Goal: Task Accomplishment & Management: Use online tool/utility

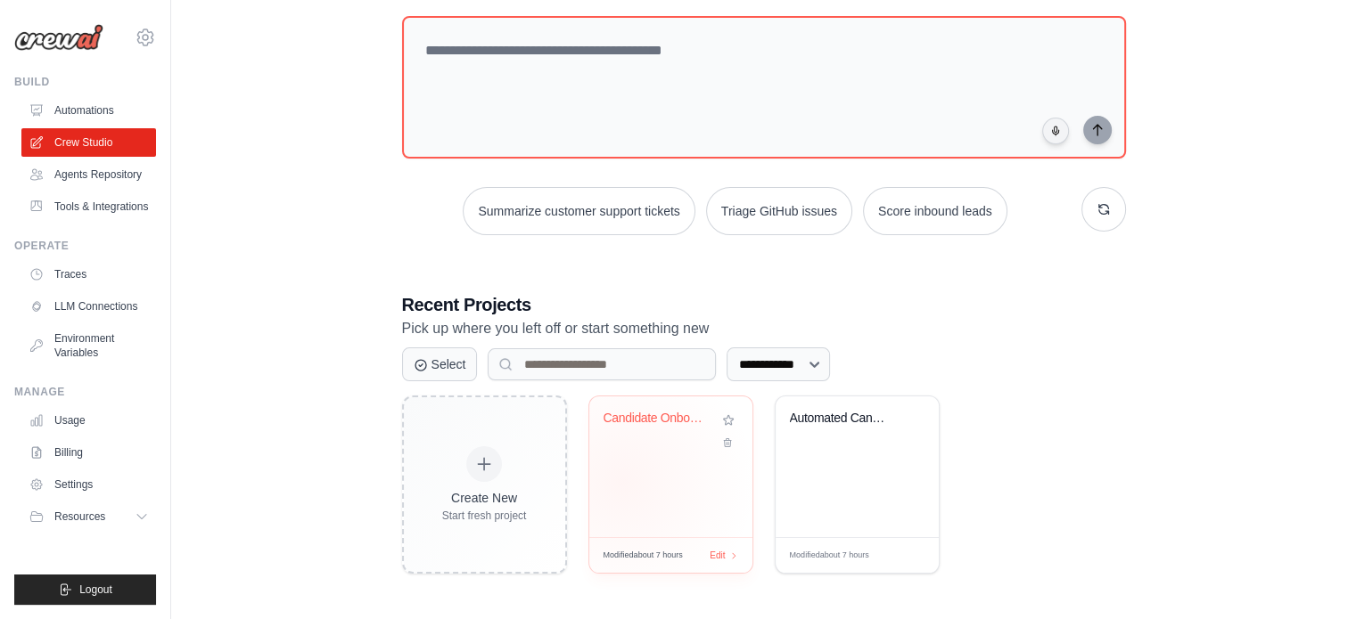
click at [622, 481] on div "Candidate Onboarding Automation" at bounding box center [670, 467] width 163 height 141
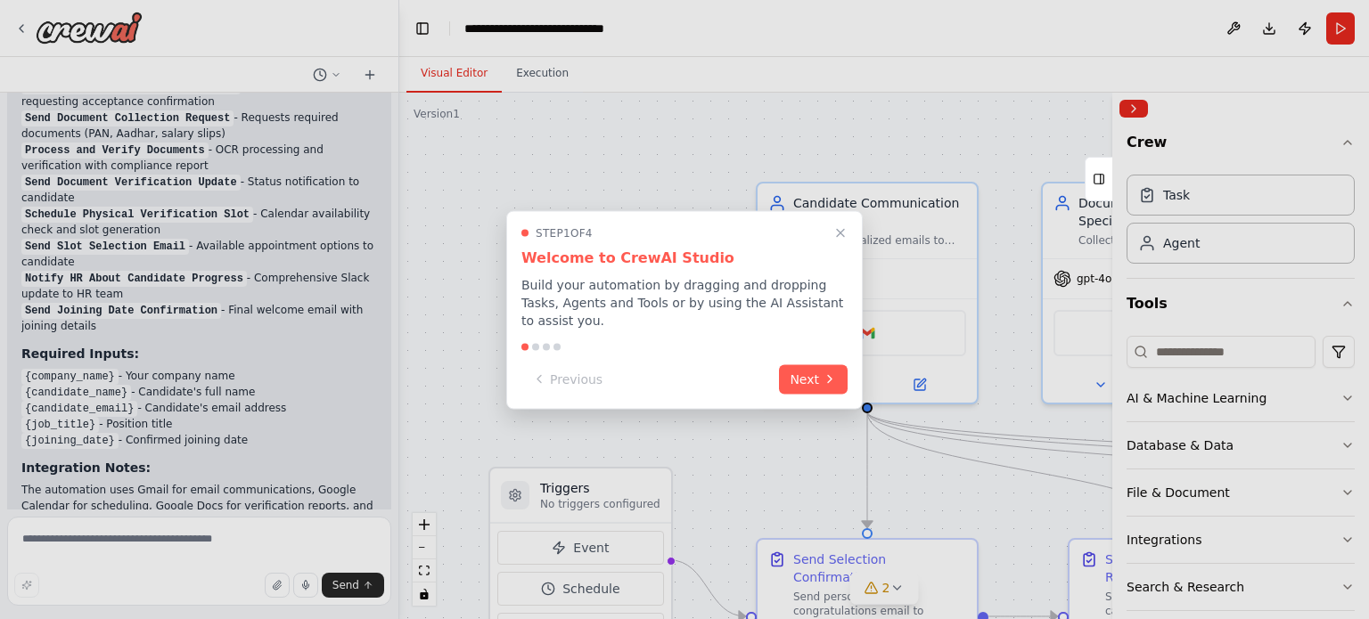
scroll to position [2820, 0]
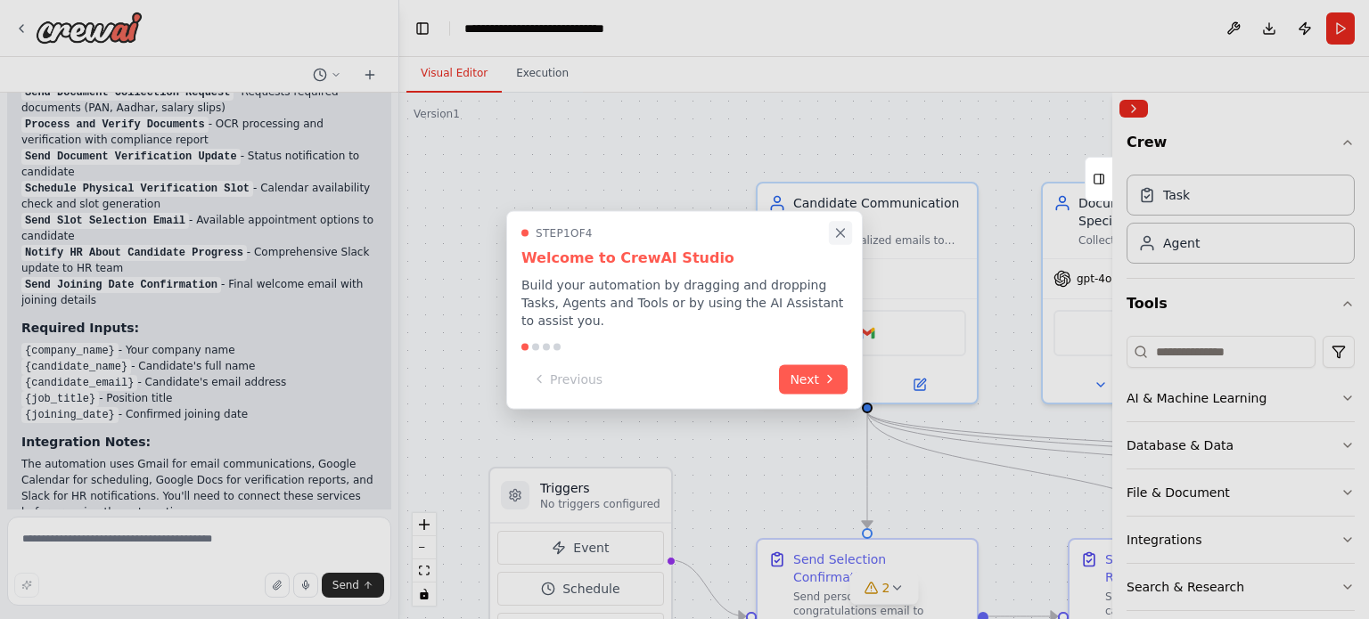
click at [841, 237] on icon "Close walkthrough" at bounding box center [841, 233] width 8 height 8
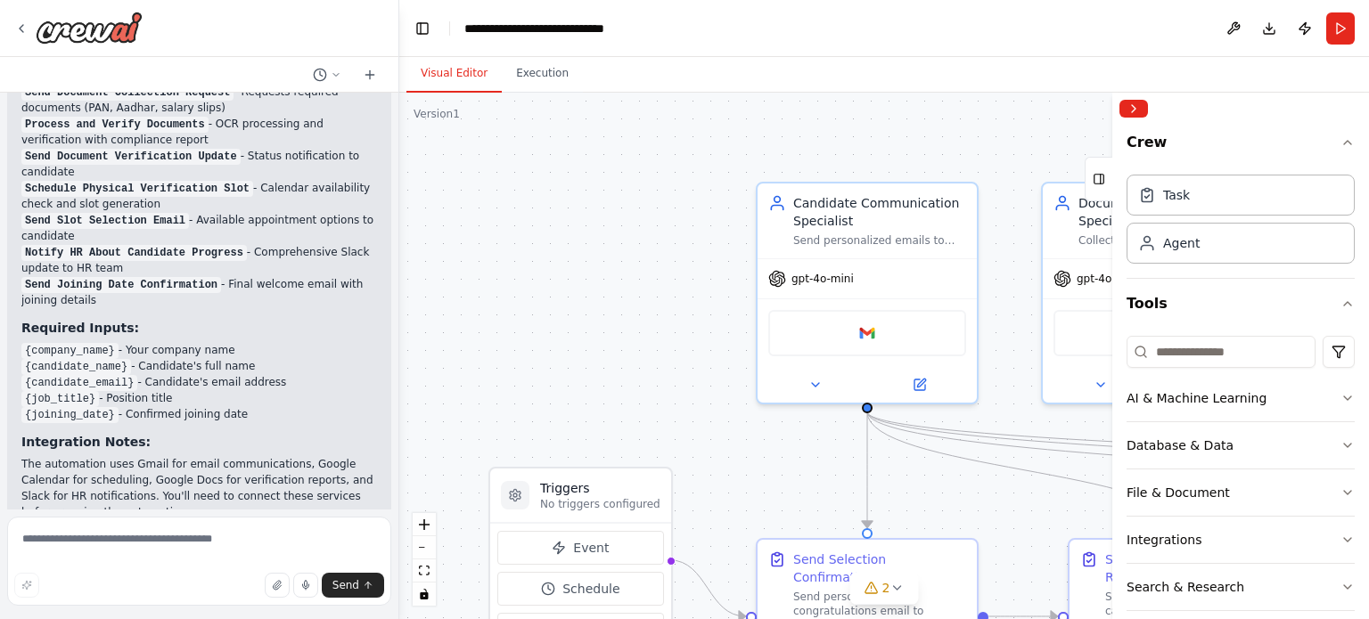
click at [636, 262] on div ".deletable-edge-delete-btn { width: 20px; height: 20px; border: 0px solid #ffff…" at bounding box center [884, 356] width 970 height 527
click at [25, 28] on icon at bounding box center [21, 28] width 14 height 14
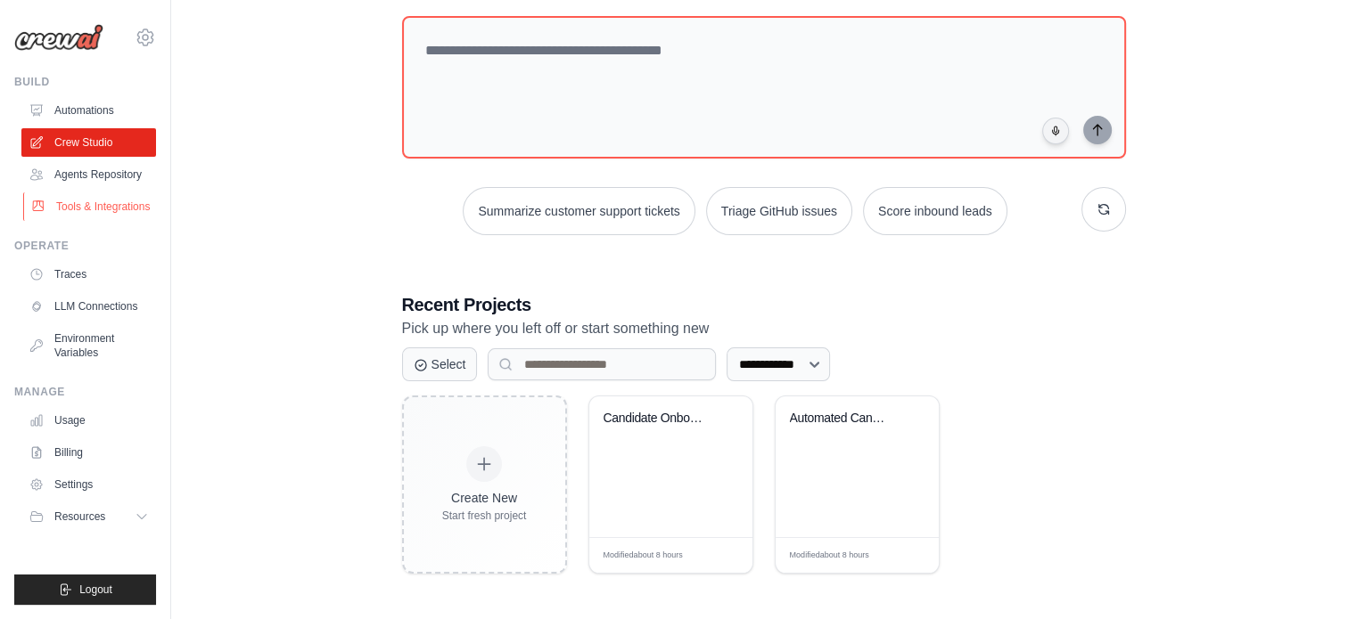
click at [126, 209] on link "Tools & Integrations" at bounding box center [90, 207] width 135 height 29
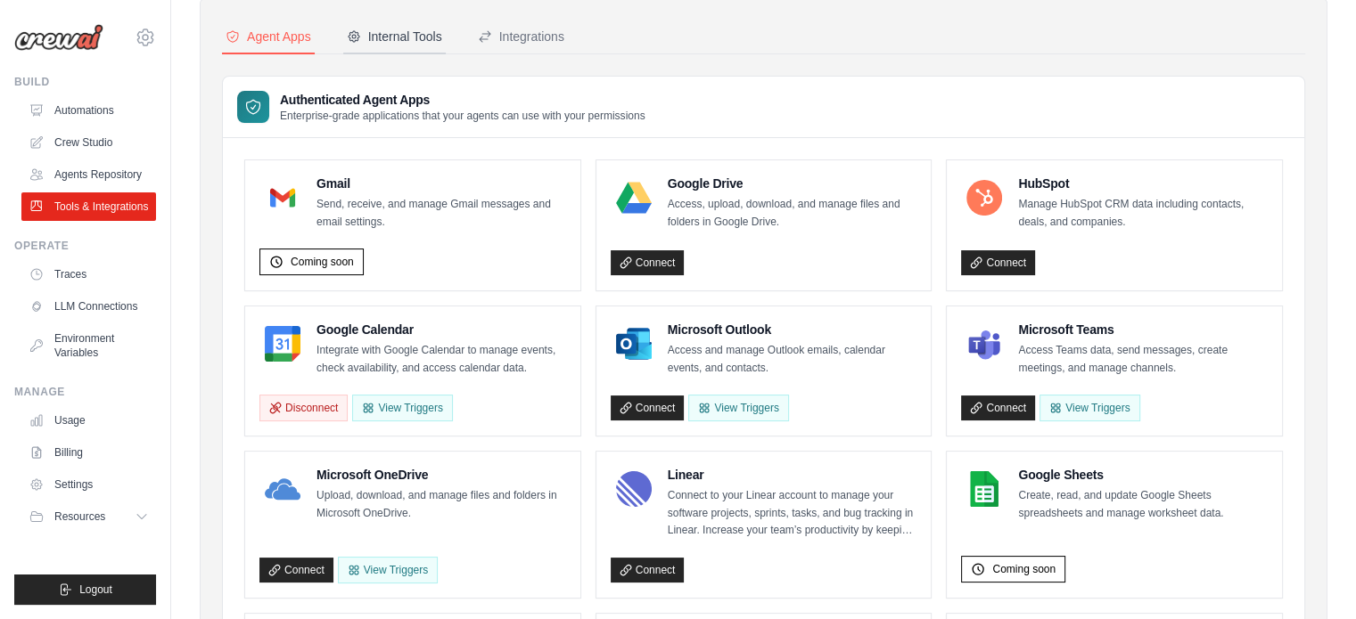
scroll to position [139, 0]
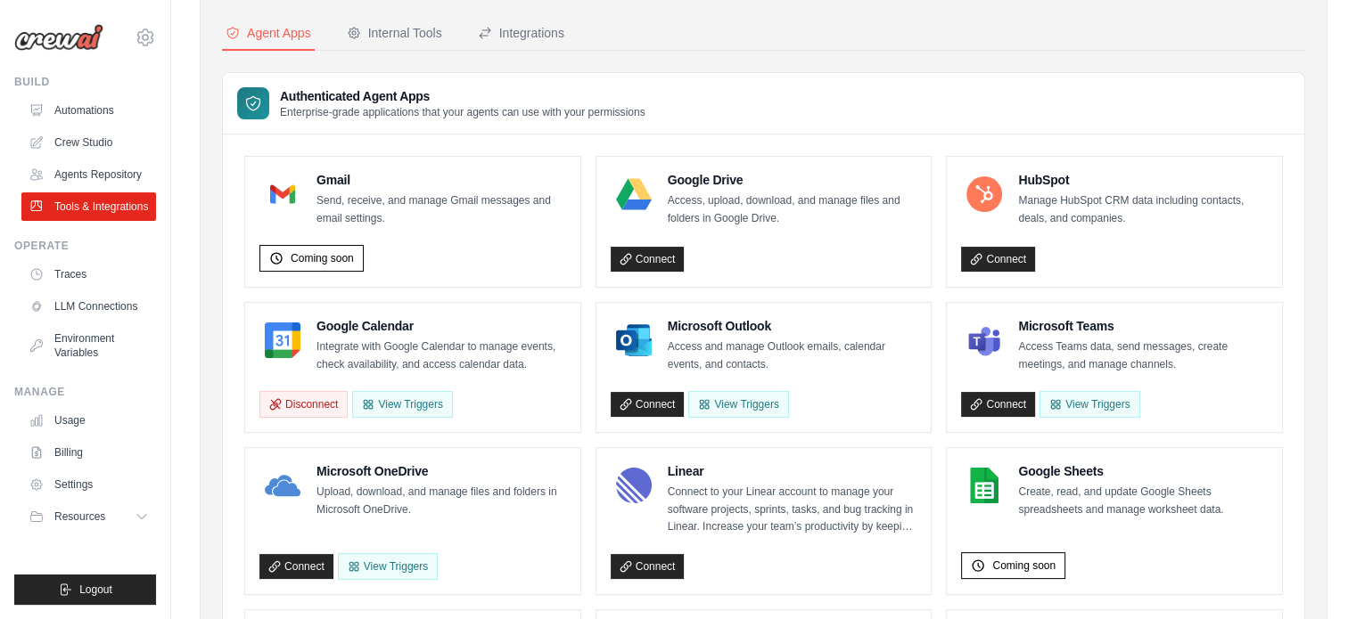
click at [389, 193] on p "Send, receive, and manage Gmail messages and email settings." at bounding box center [441, 210] width 250 height 35
click at [537, 41] on div "Integrations" at bounding box center [521, 33] width 86 height 18
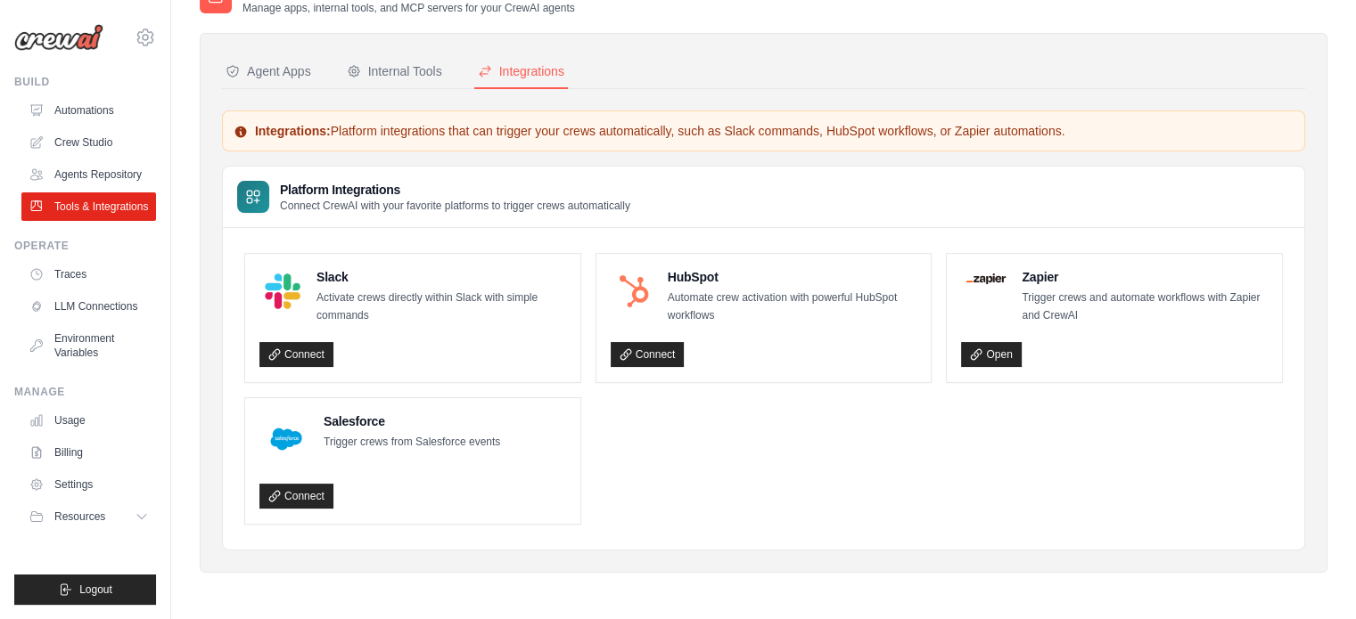
scroll to position [97, 0]
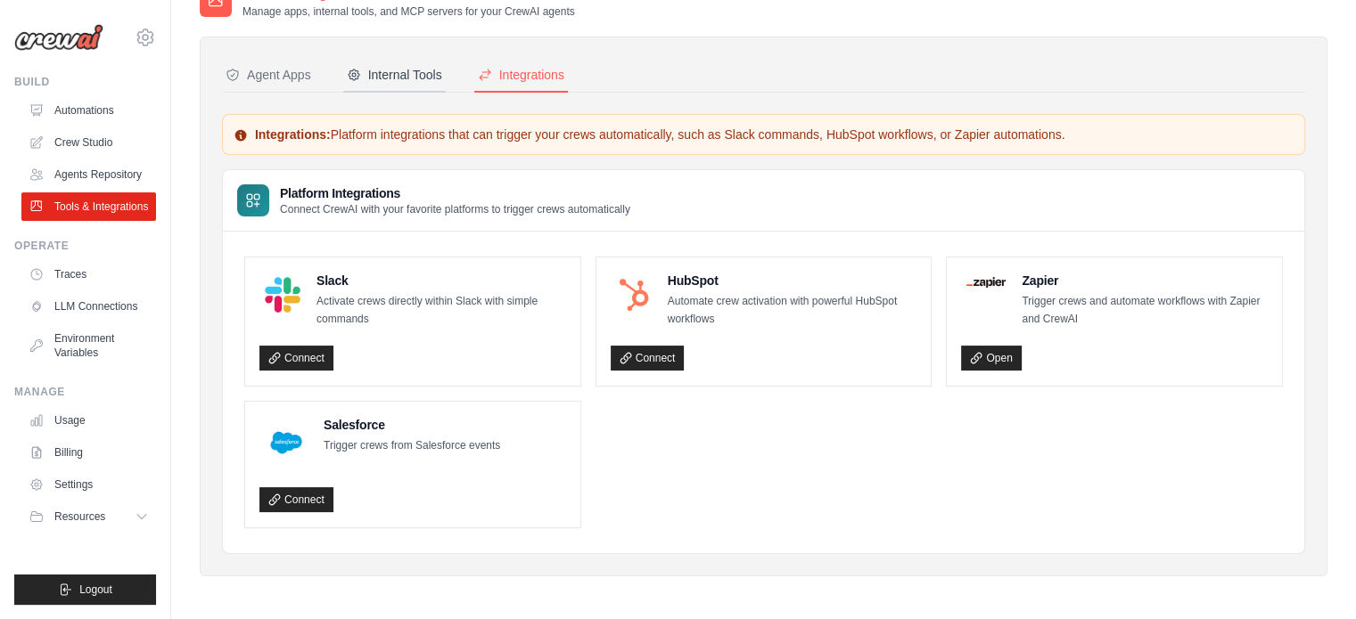
click at [389, 66] on div "Internal Tools" at bounding box center [394, 75] width 95 height 18
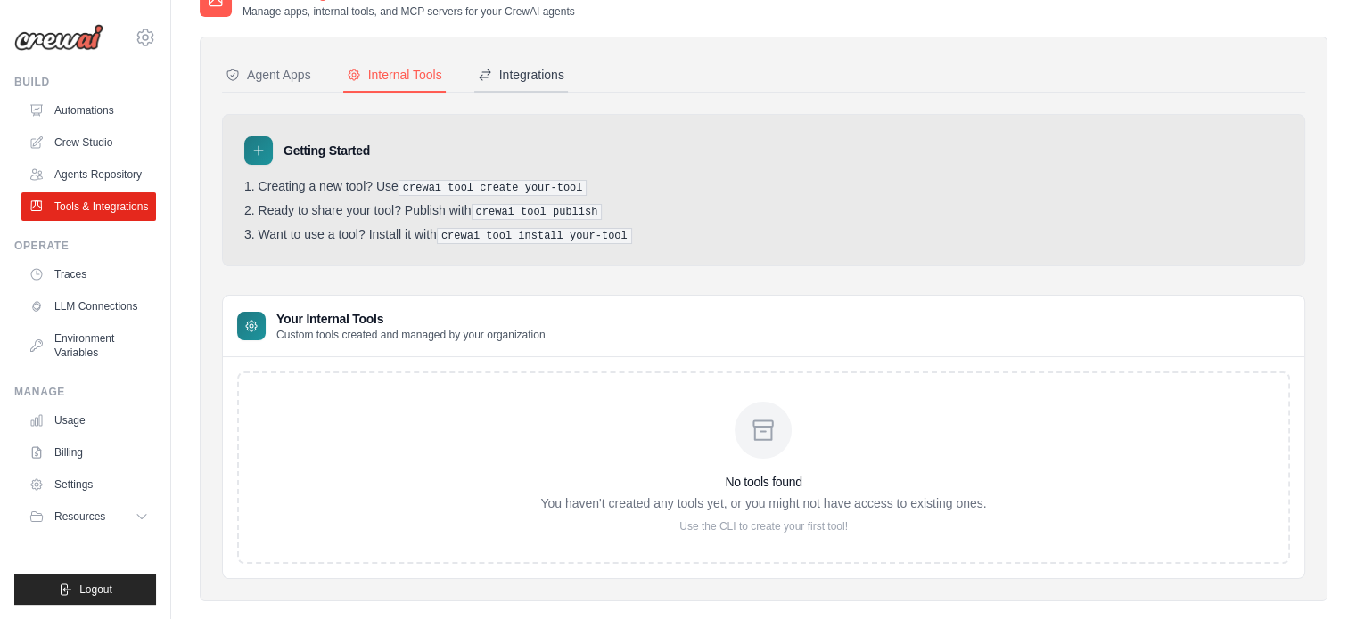
click at [491, 66] on div "Integrations" at bounding box center [521, 75] width 86 height 18
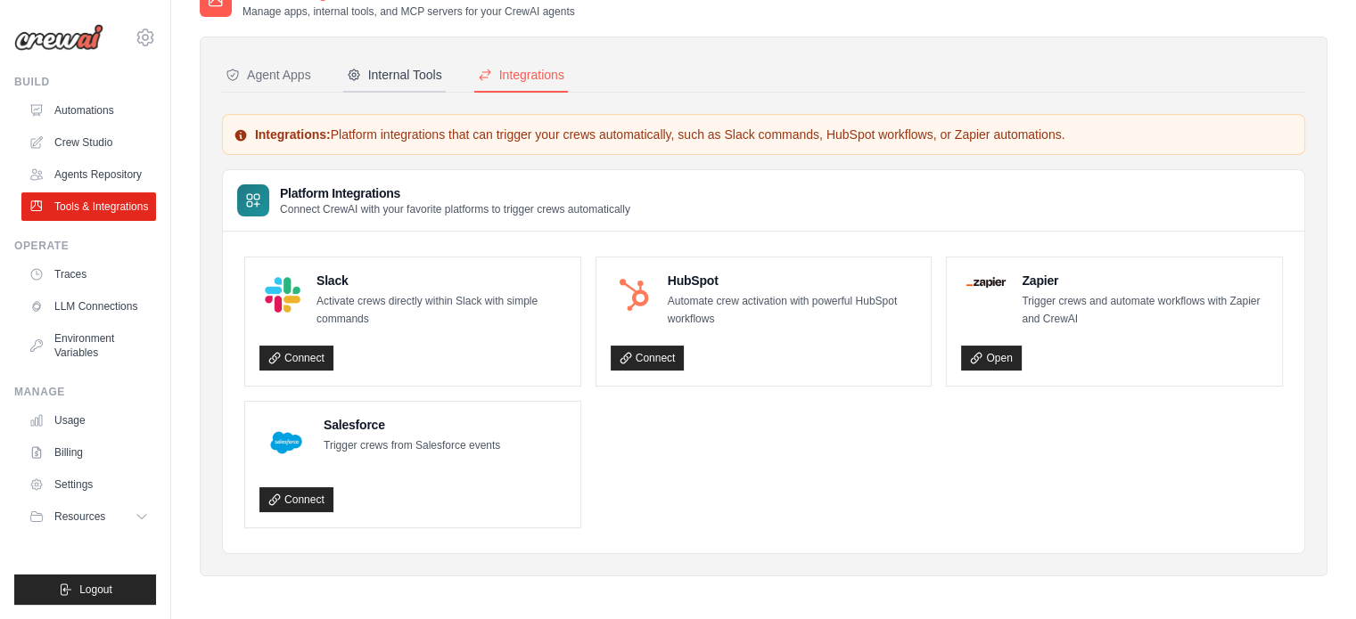
click at [374, 67] on div "Internal Tools" at bounding box center [394, 75] width 95 height 18
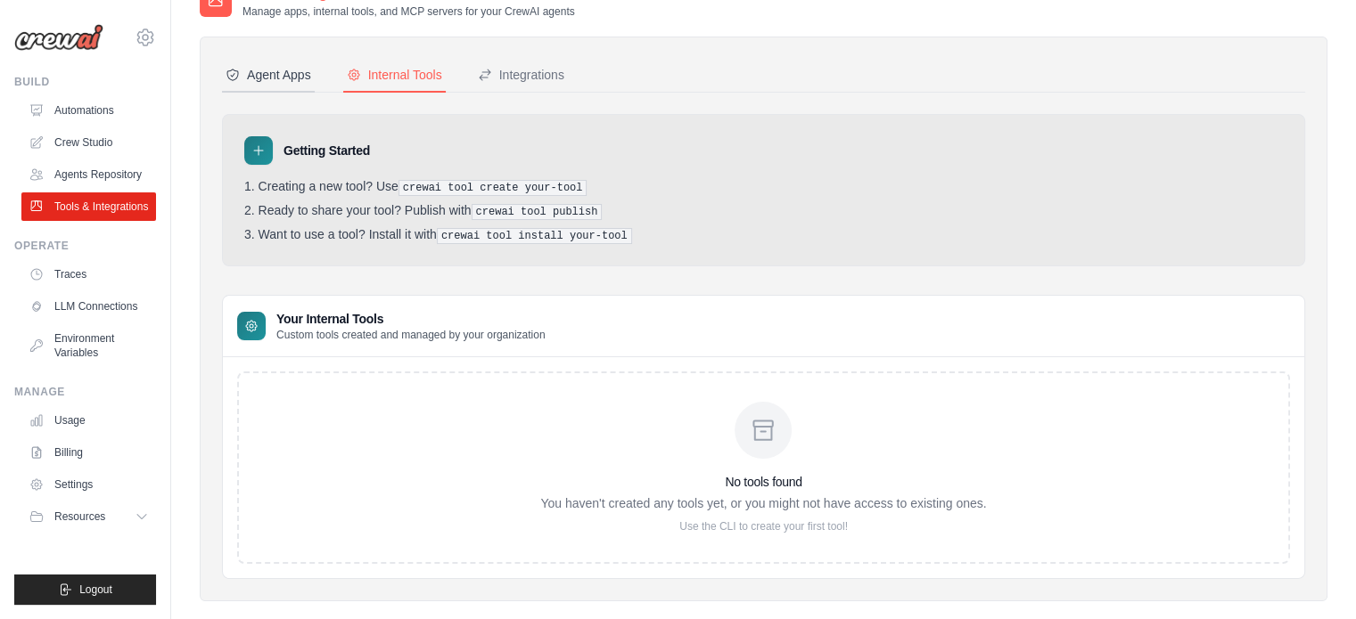
click at [296, 74] on div "Agent Apps" at bounding box center [268, 75] width 86 height 18
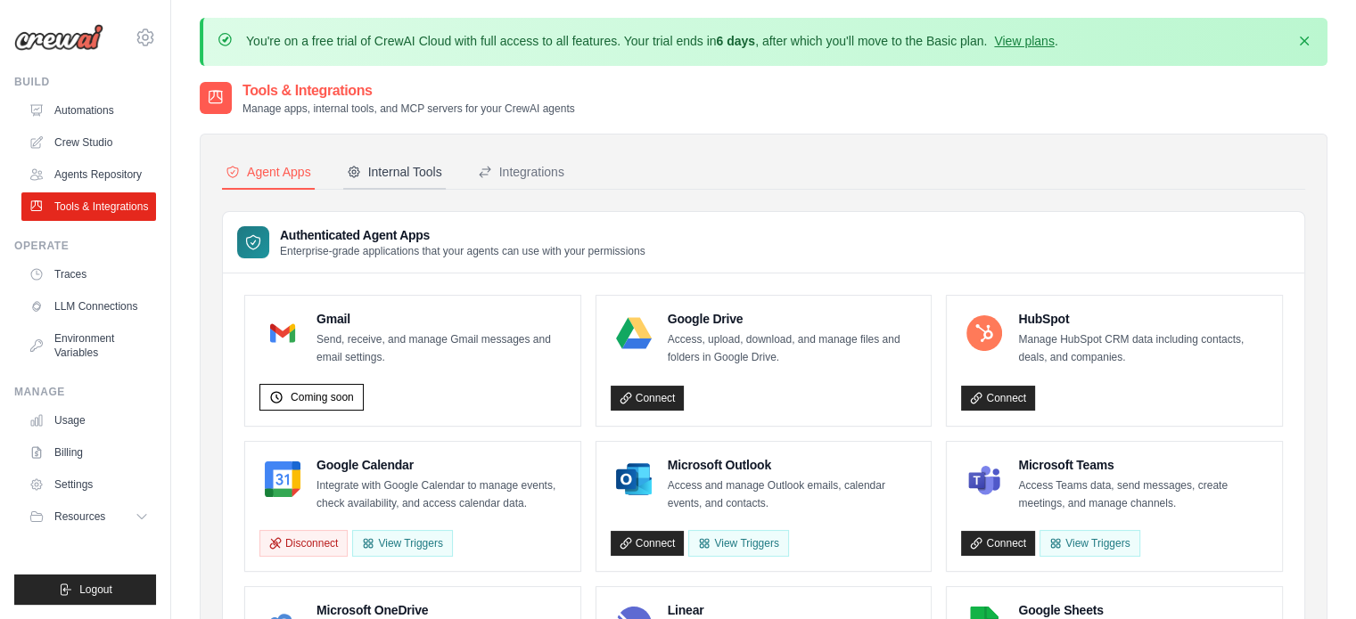
click at [424, 176] on div "Internal Tools" at bounding box center [394, 172] width 95 height 18
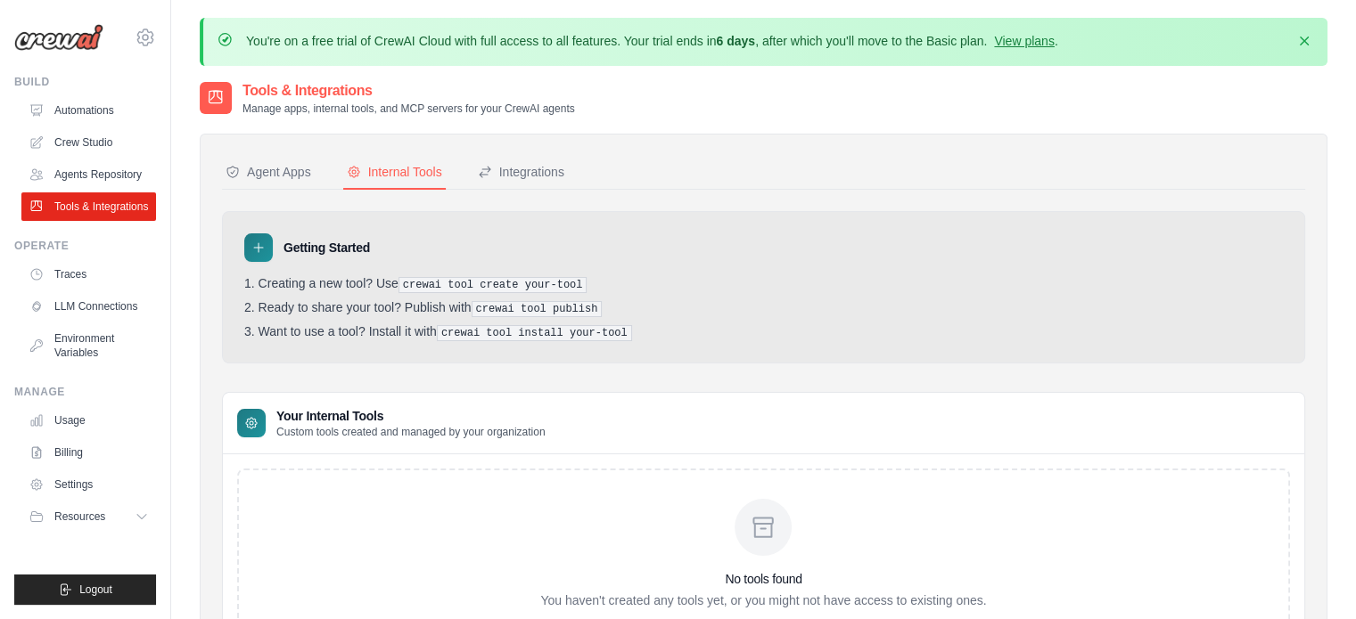
click at [319, 167] on nav "Agent Apps Internal Tools Integrations" at bounding box center [763, 173] width 1083 height 34
click at [307, 168] on div "Agent Apps" at bounding box center [268, 172] width 86 height 18
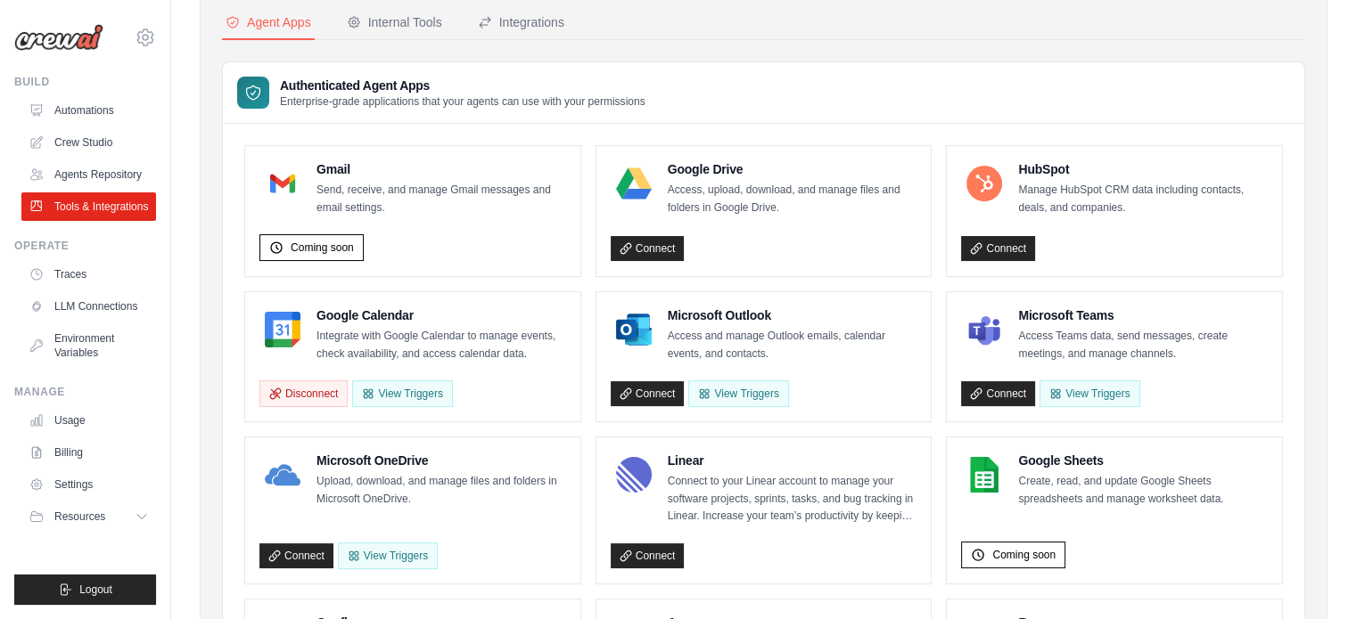
scroll to position [150, 0]
click at [553, 32] on button "Integrations" at bounding box center [521, 23] width 94 height 34
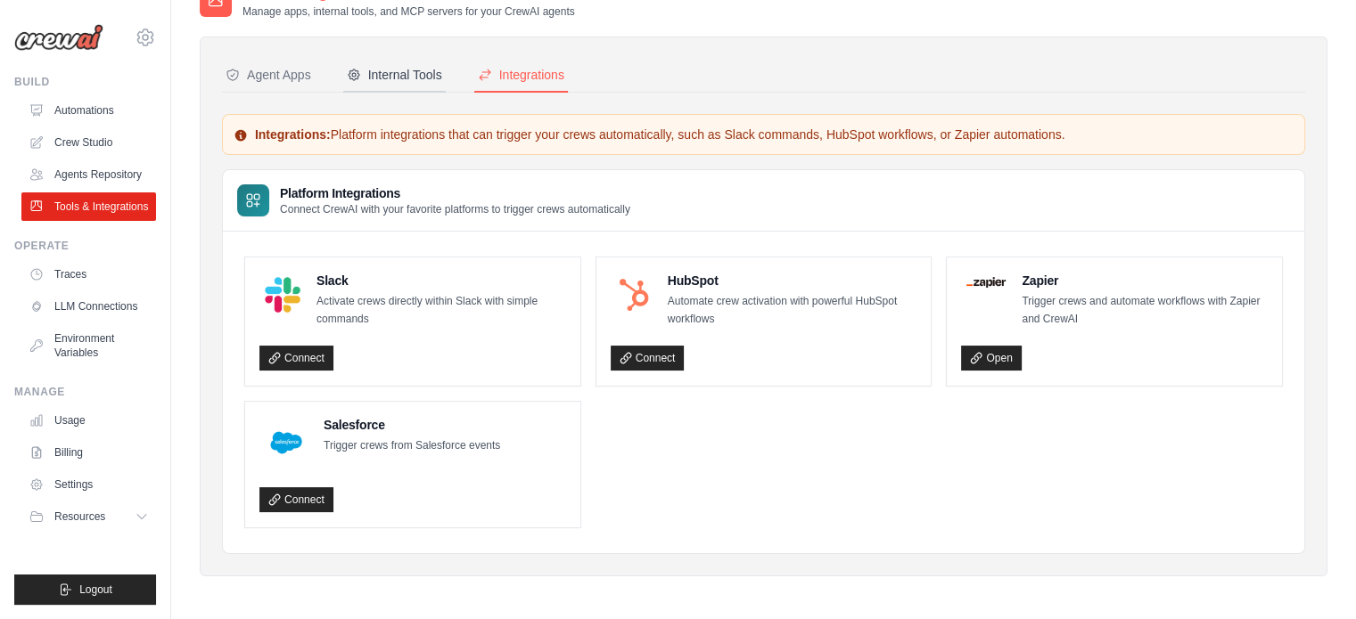
click at [378, 70] on div "Internal Tools" at bounding box center [394, 75] width 95 height 18
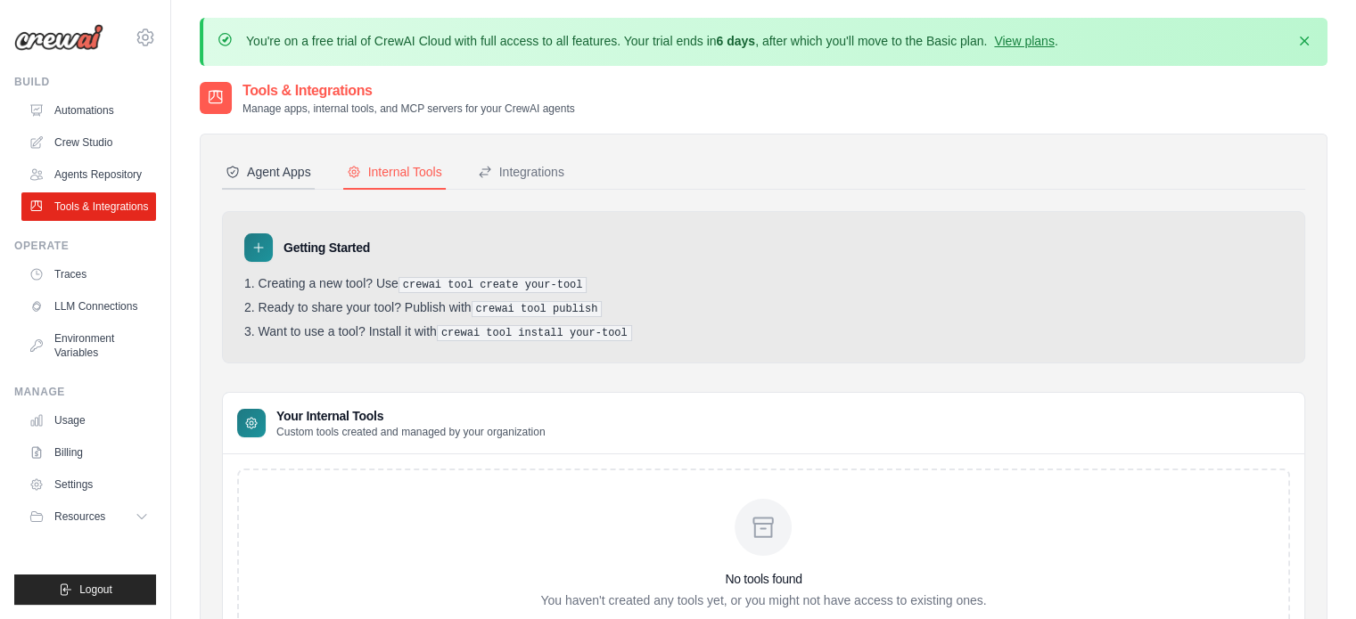
click at [278, 156] on button "Agent Apps" at bounding box center [268, 173] width 93 height 34
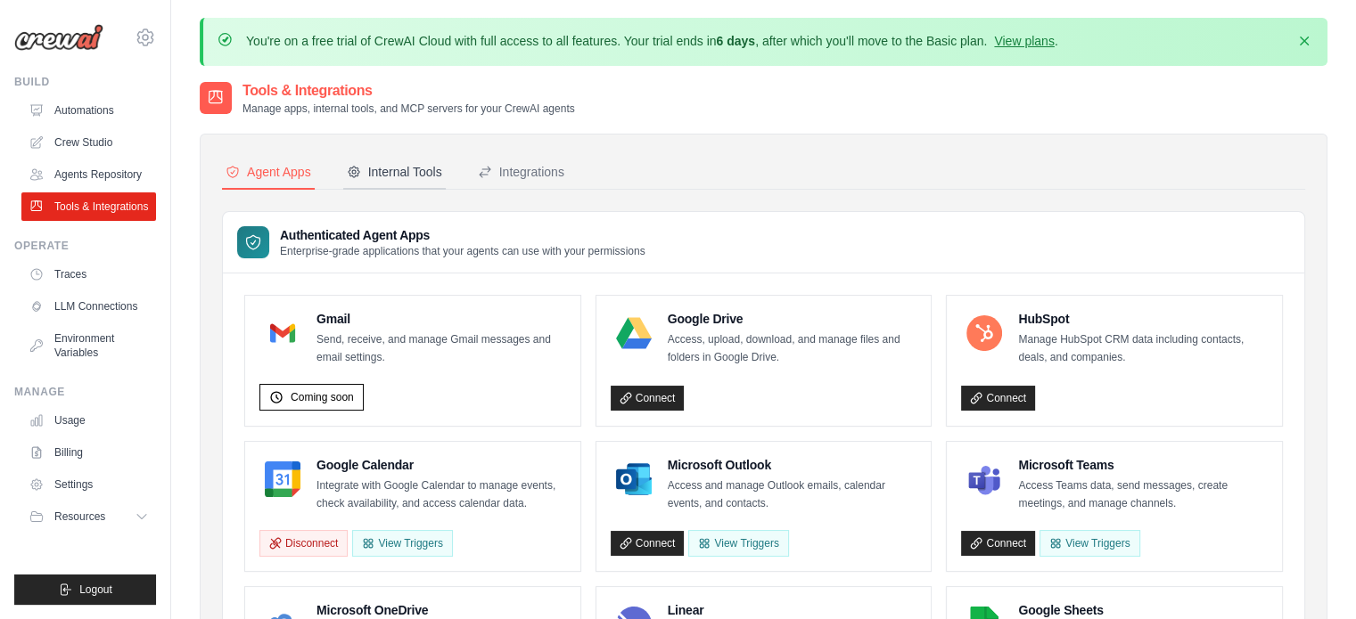
click at [418, 156] on button "Internal Tools" at bounding box center [394, 173] width 102 height 34
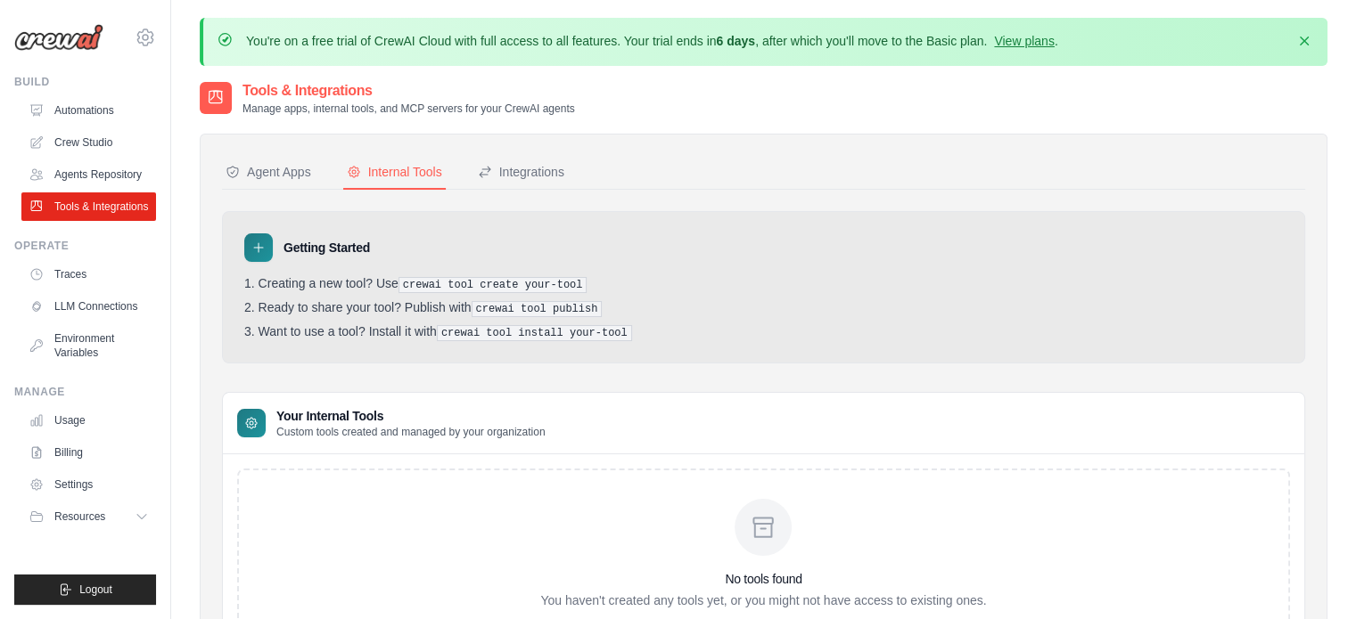
scroll to position [119, 0]
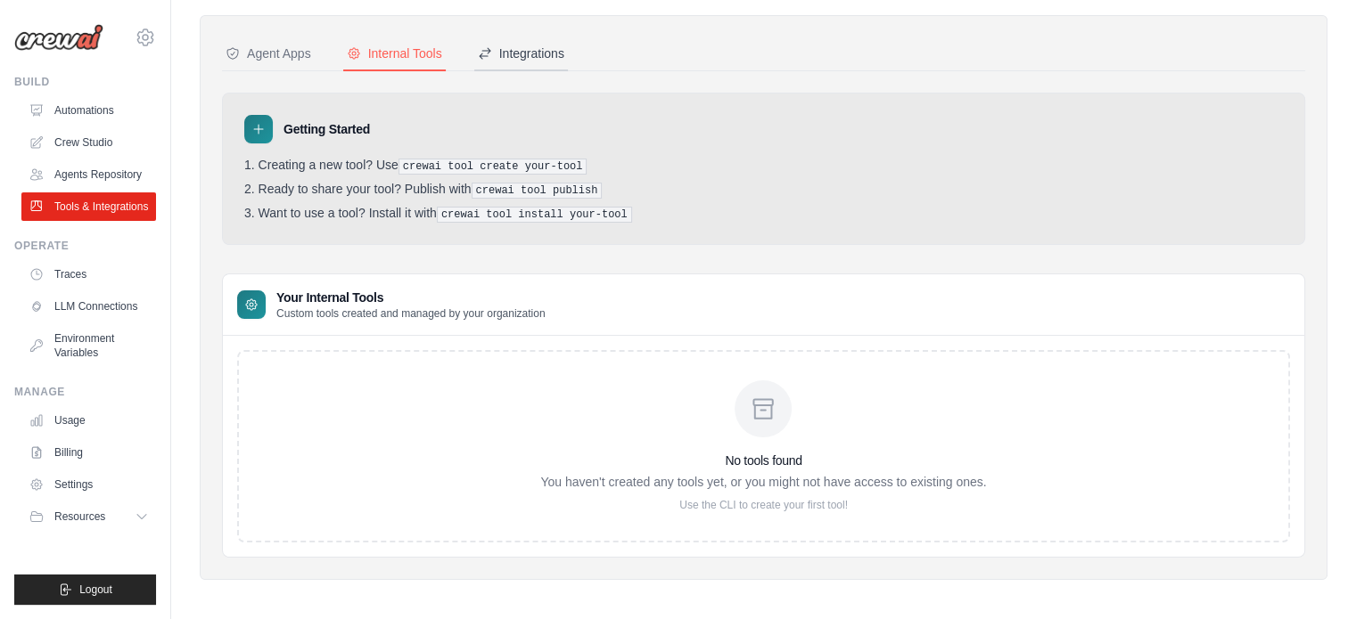
click at [533, 55] on div "Integrations" at bounding box center [521, 54] width 86 height 18
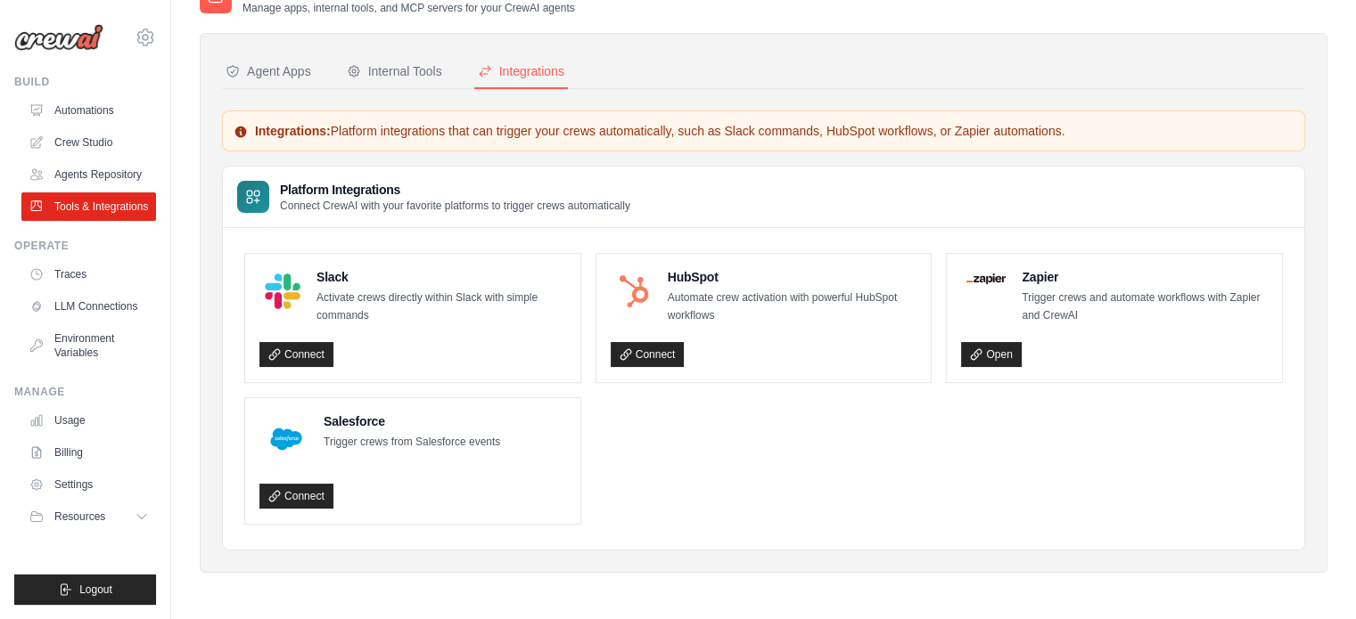
scroll to position [97, 0]
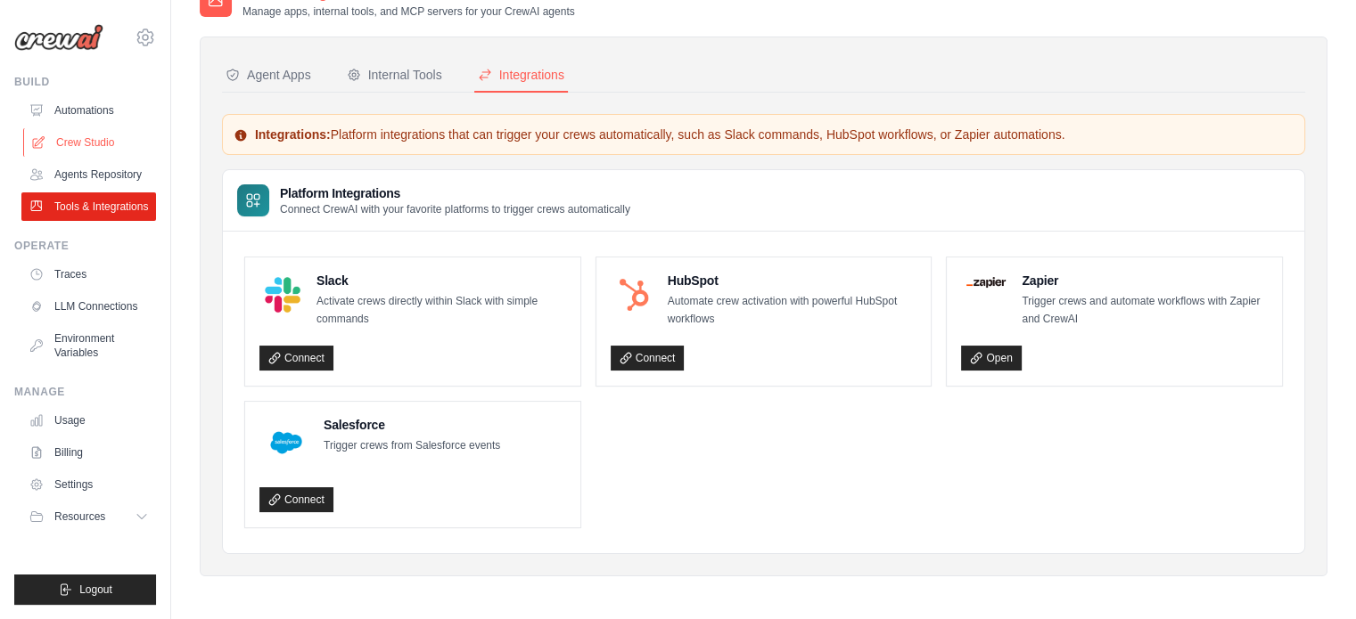
click at [111, 137] on link "Crew Studio" at bounding box center [90, 142] width 135 height 29
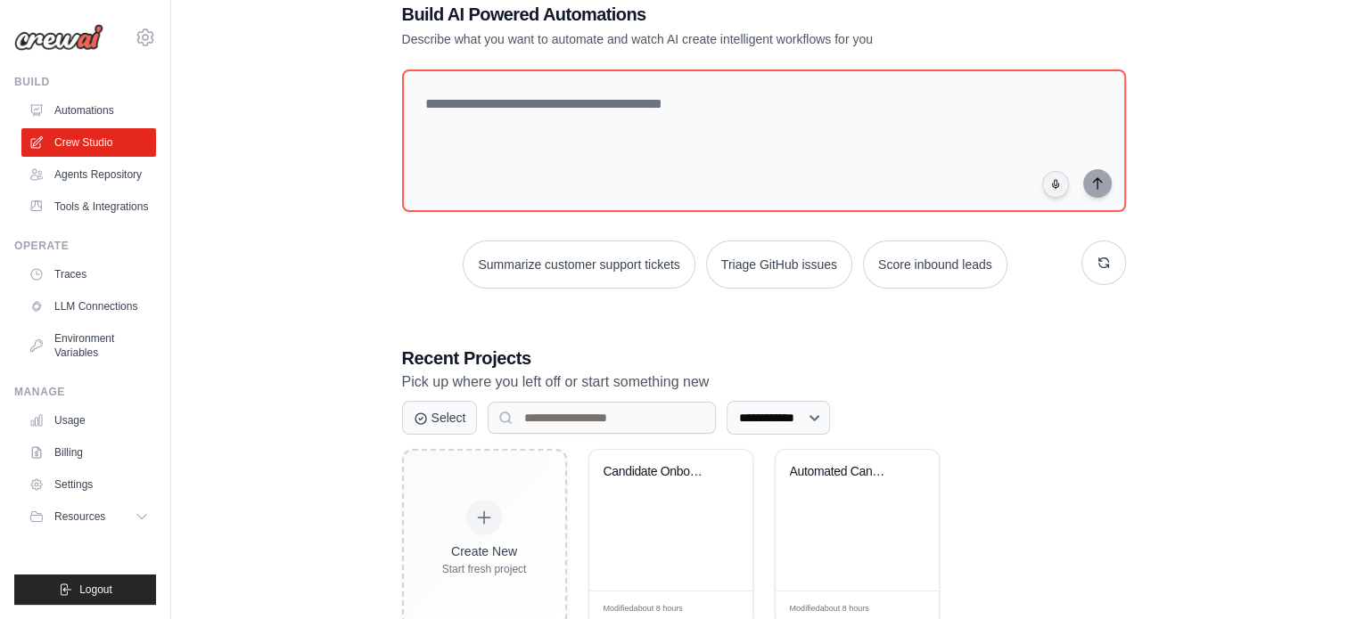
scroll to position [112, 0]
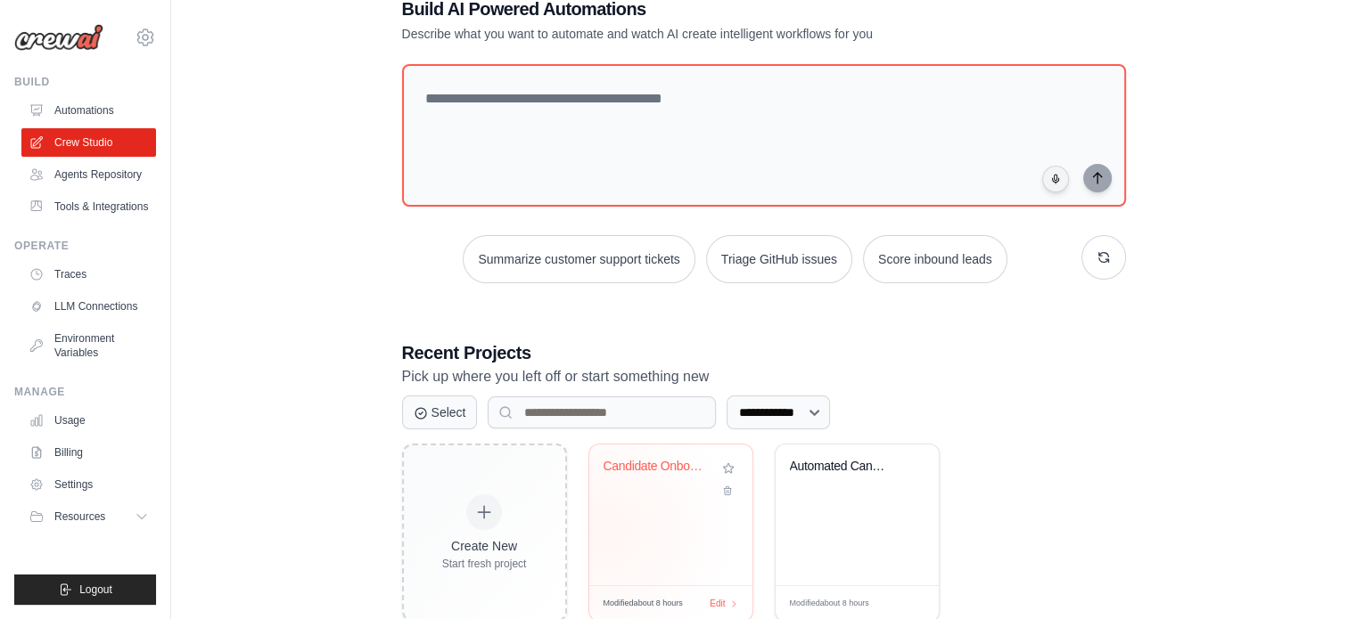
click at [603, 529] on div "Candidate Onboarding Automation" at bounding box center [670, 515] width 163 height 141
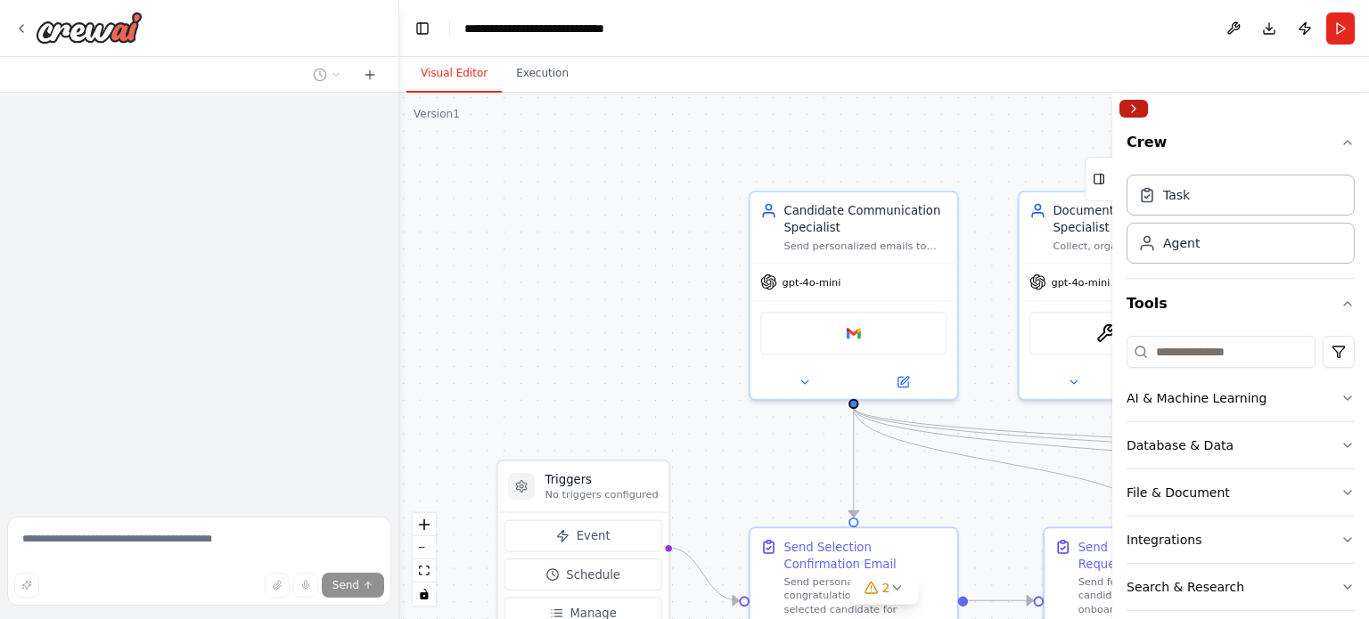
click at [1137, 117] on button "Collapse right sidebar" at bounding box center [1133, 109] width 29 height 18
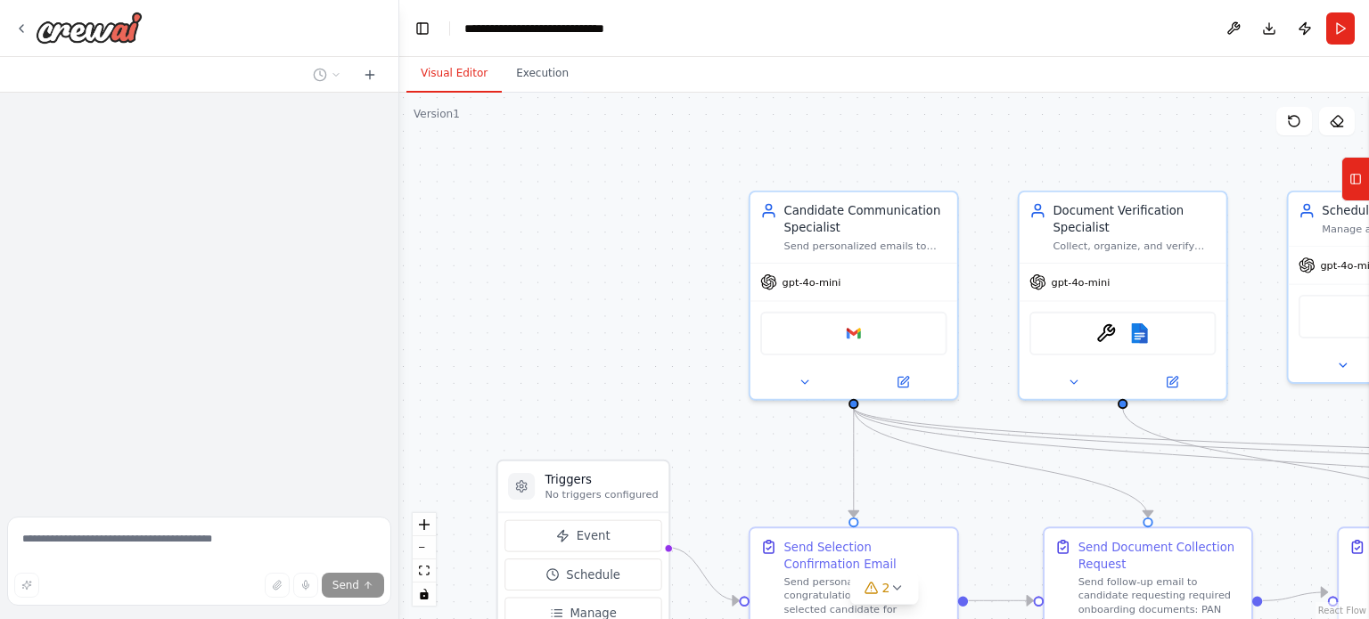
click at [981, 177] on div ".deletable-edge-delete-btn { width: 20px; height: 20px; border: 0px solid #ffff…" at bounding box center [884, 356] width 970 height 527
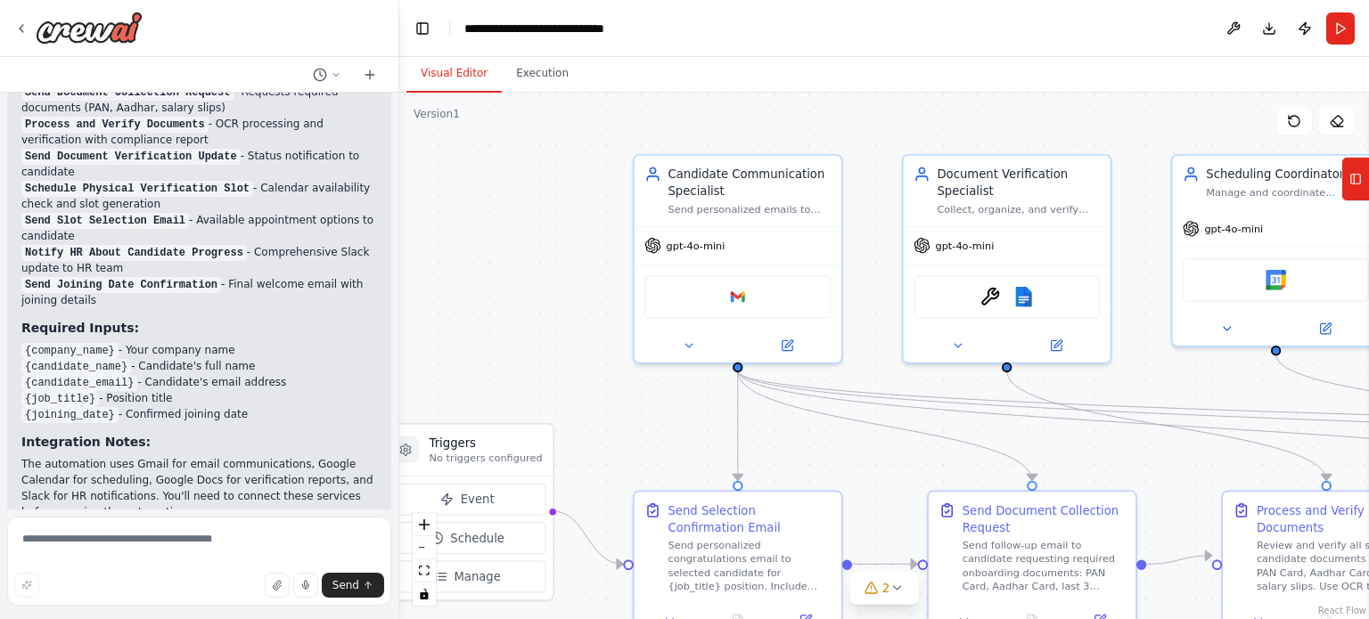
scroll to position [2820, 0]
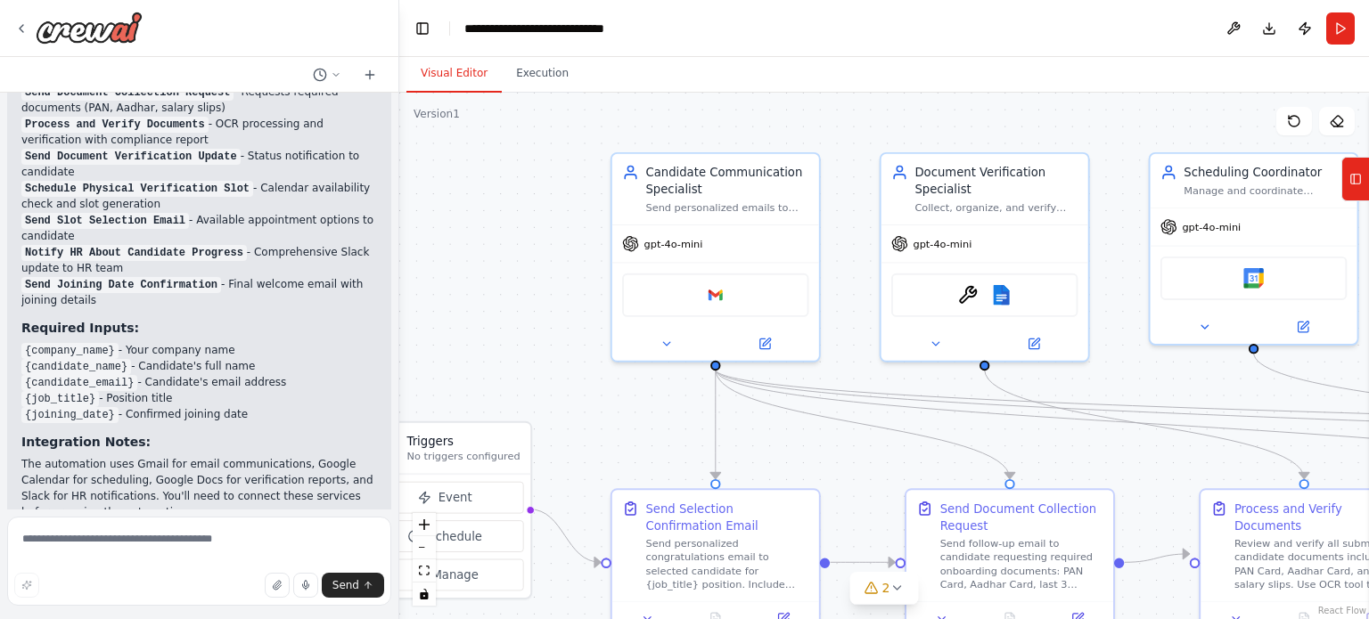
drag, startPoint x: 981, startPoint y: 177, endPoint x: 843, endPoint y: 139, distance: 143.4
click at [843, 139] on div ".deletable-edge-delete-btn { width: 20px; height: 20px; border: 0px solid #ffff…" at bounding box center [884, 356] width 970 height 527
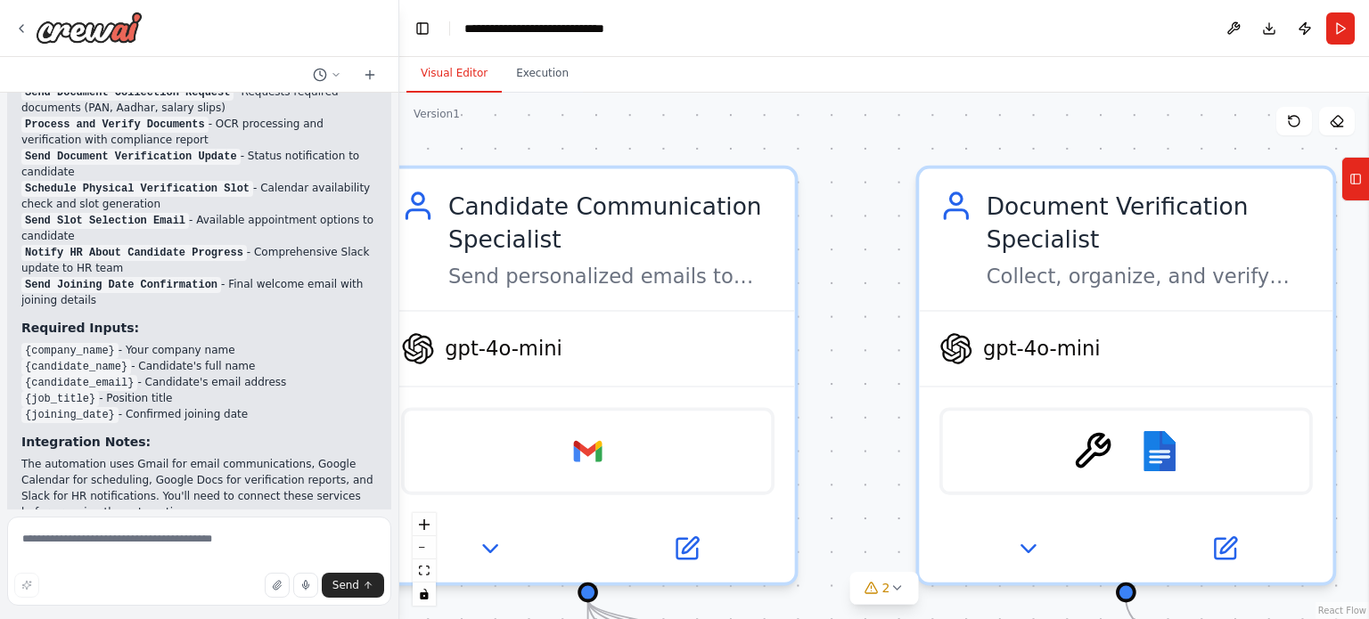
click at [843, 139] on div ".deletable-edge-delete-btn { width: 20px; height: 20px; border: 0px solid #ffff…" at bounding box center [884, 356] width 970 height 527
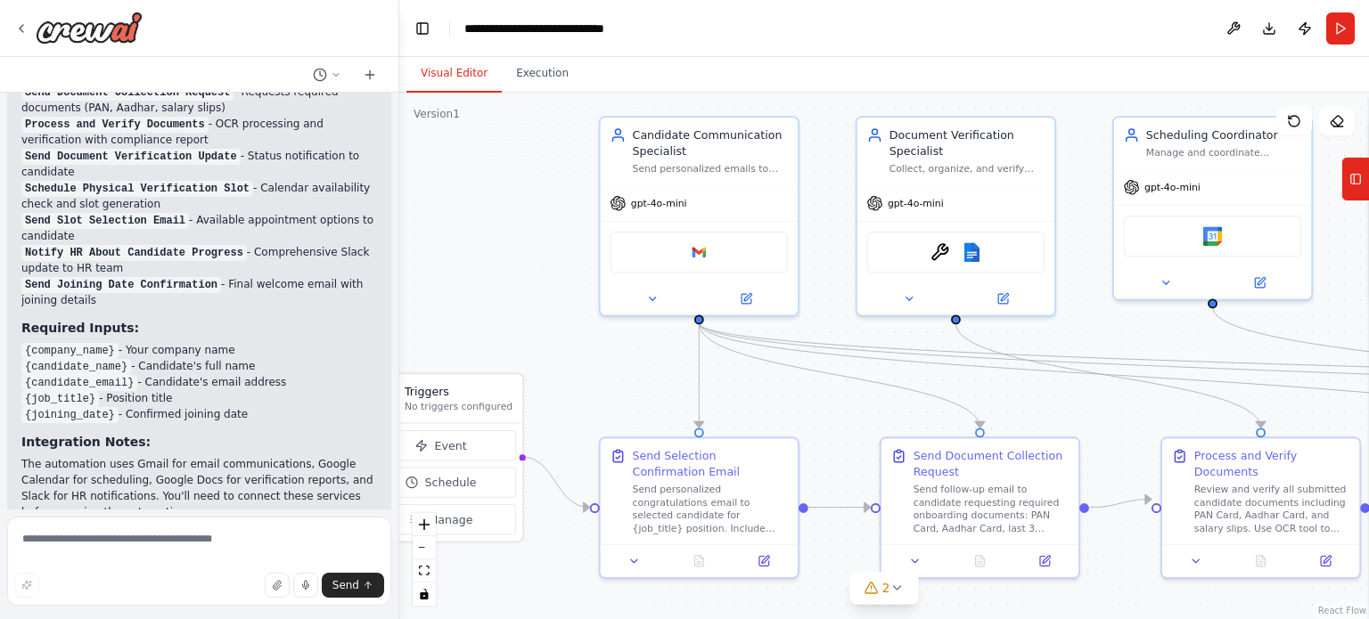
drag, startPoint x: 838, startPoint y: 192, endPoint x: 815, endPoint y: 156, distance: 42.0
click at [815, 156] on div ".deletable-edge-delete-btn { width: 20px; height: 20px; border: 0px solid #ffff…" at bounding box center [884, 356] width 970 height 527
